Goal: Find specific page/section: Find specific page/section

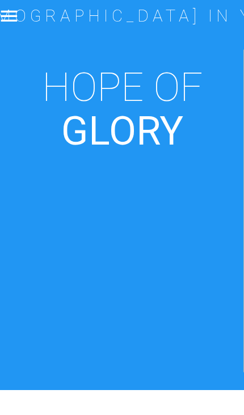
scroll to position [404, 0]
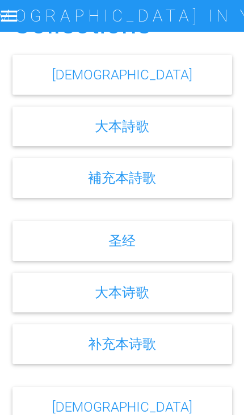
click at [132, 134] on link "大本詩歌" at bounding box center [122, 126] width 54 height 16
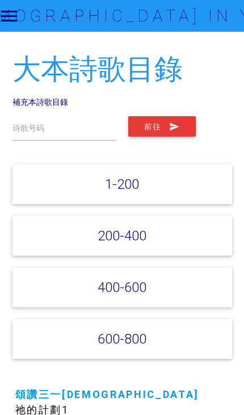
click at [168, 116] on button "前往" at bounding box center [162, 126] width 68 height 20
click at [47, 127] on input "text" at bounding box center [64, 128] width 104 height 24
type input "154"
click at [155, 127] on button "前往" at bounding box center [162, 126] width 68 height 20
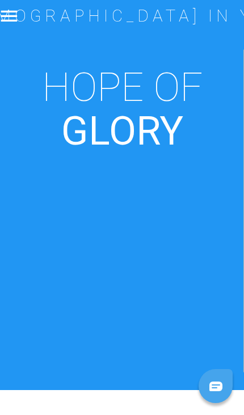
scroll to position [404, 0]
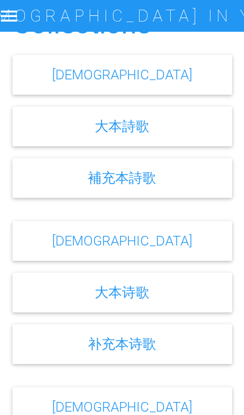
click at [107, 134] on link "大本詩歌" at bounding box center [122, 126] width 54 height 16
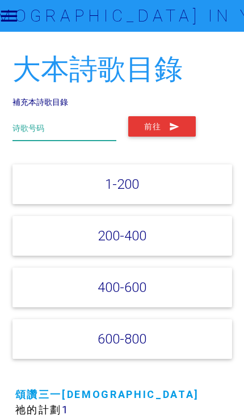
click at [49, 124] on input "text" at bounding box center [64, 128] width 104 height 24
click at [44, 129] on input "text" at bounding box center [64, 128] width 104 height 24
type input "154"
click at [161, 125] on button "前往" at bounding box center [162, 126] width 68 height 20
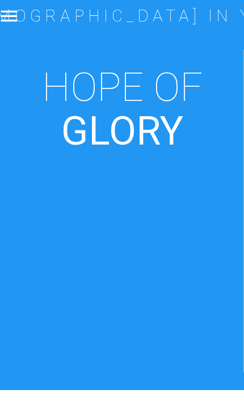
scroll to position [404, 0]
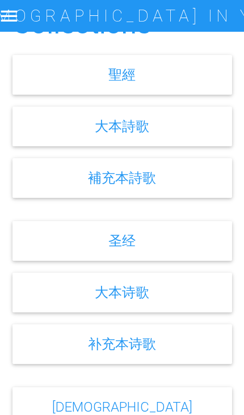
click at [122, 134] on link "大本詩歌" at bounding box center [122, 126] width 54 height 16
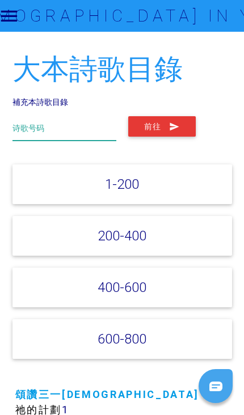
click at [72, 127] on input "text" at bounding box center [64, 128] width 104 height 24
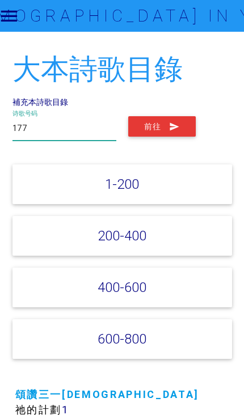
type input "177"
click at [153, 124] on button "前往" at bounding box center [162, 126] width 68 height 20
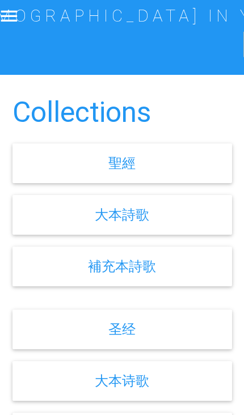
scroll to position [390, 0]
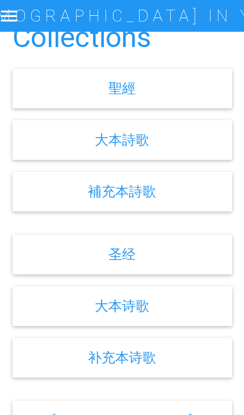
click at [102, 148] on link "大本詩歌" at bounding box center [122, 140] width 54 height 16
click at [124, 148] on link "大本詩歌" at bounding box center [122, 140] width 54 height 16
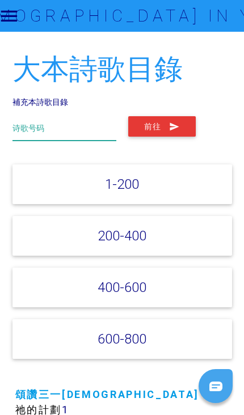
click at [68, 120] on input "text" at bounding box center [64, 128] width 104 height 24
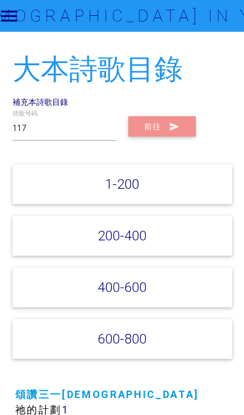
click at [163, 118] on button "前往" at bounding box center [162, 126] width 68 height 20
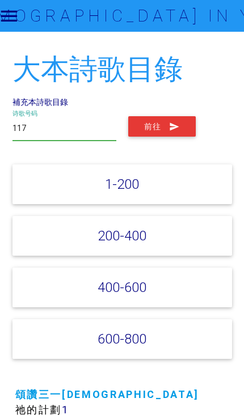
click at [66, 129] on input "117" at bounding box center [64, 128] width 104 height 24
click at [163, 122] on button "前往" at bounding box center [162, 126] width 68 height 20
click at [52, 131] on input "177" at bounding box center [64, 128] width 104 height 24
type input "1"
type input "32"
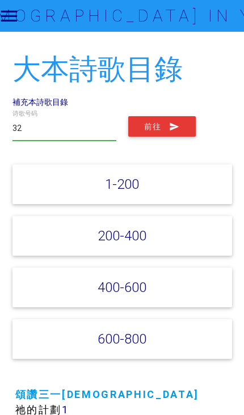
click at [165, 129] on button "前往" at bounding box center [162, 126] width 68 height 20
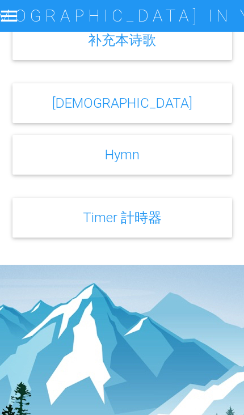
scroll to position [725, 0]
